Goal: Information Seeking & Learning: Learn about a topic

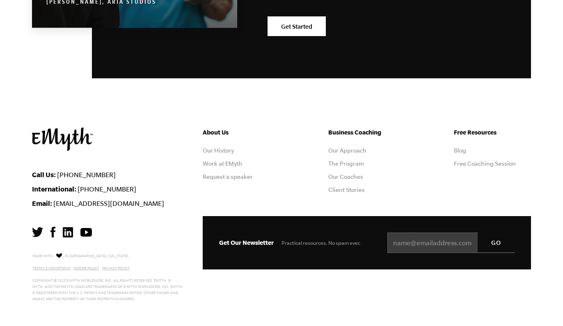
scroll to position [1048, 0]
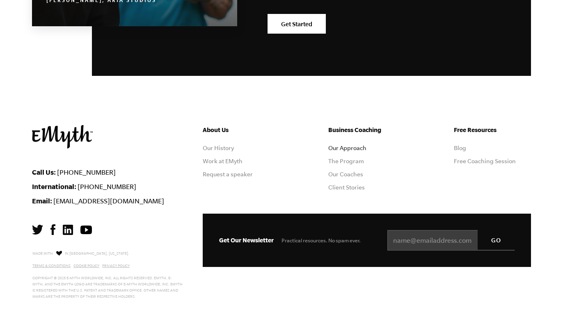
click at [347, 151] on link "Our Approach" at bounding box center [347, 148] width 38 height 7
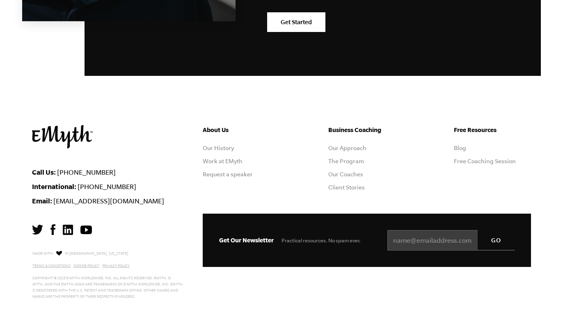
scroll to position [2626, 0]
click at [461, 148] on link "Blog" at bounding box center [460, 148] width 12 height 7
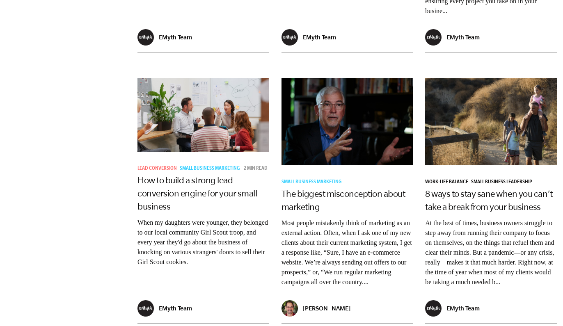
scroll to position [1203, 0]
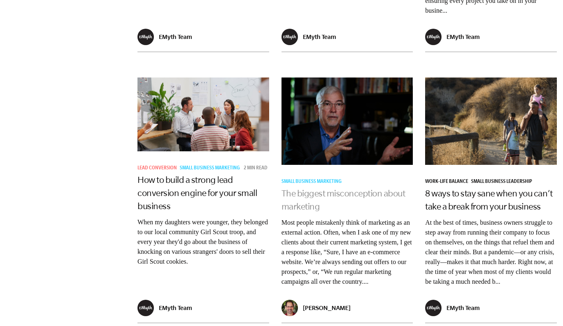
click at [383, 188] on link "The biggest misconception about marketing" at bounding box center [343, 199] width 124 height 23
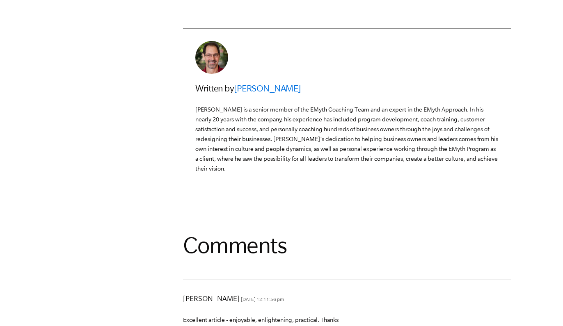
scroll to position [1941, 0]
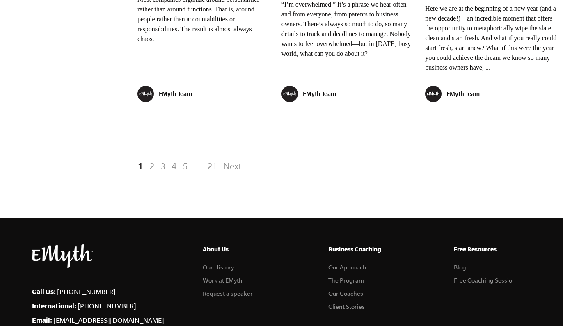
scroll to position [1720, 0]
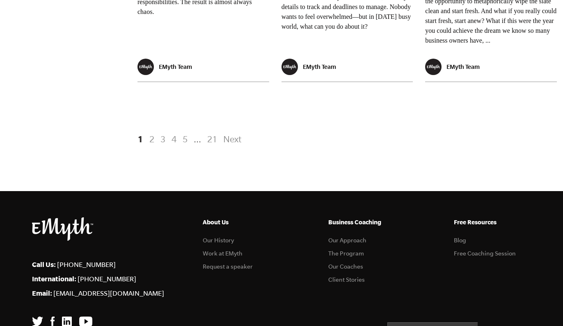
click at [87, 317] on img at bounding box center [85, 322] width 13 height 10
